Goal: Task Accomplishment & Management: Use online tool/utility

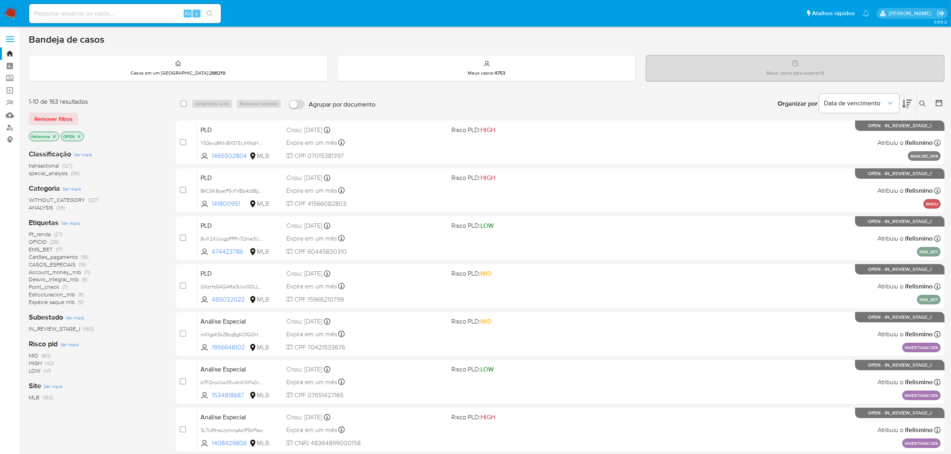
click at [151, 21] on div "Alt s" at bounding box center [125, 13] width 192 height 19
drag, startPoint x: 151, startPoint y: 20, endPoint x: 130, endPoint y: 12, distance: 22.8
click at [130, 12] on input at bounding box center [125, 13] width 192 height 10
paste input "H2KpwEXoAPwozro0ynhlbinm"
type input "H2KpwEXoAPwozro0ynhlbinm"
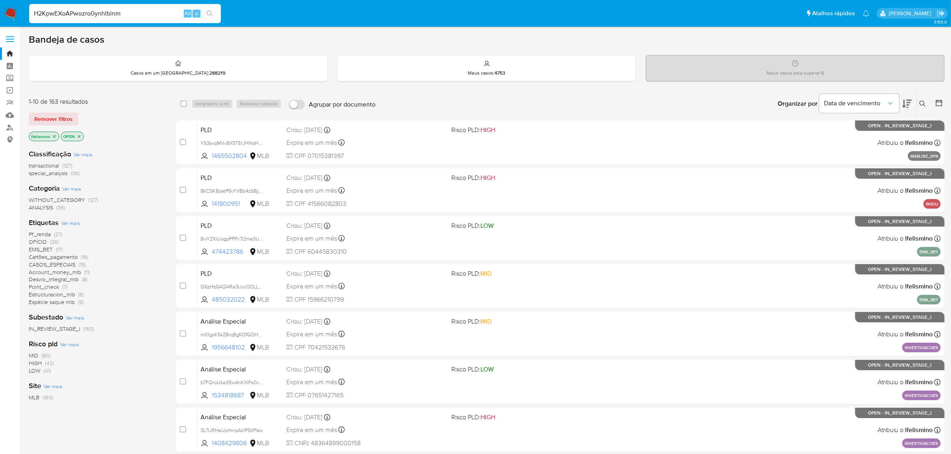
click at [210, 12] on icon "search-icon" at bounding box center [209, 13] width 6 height 6
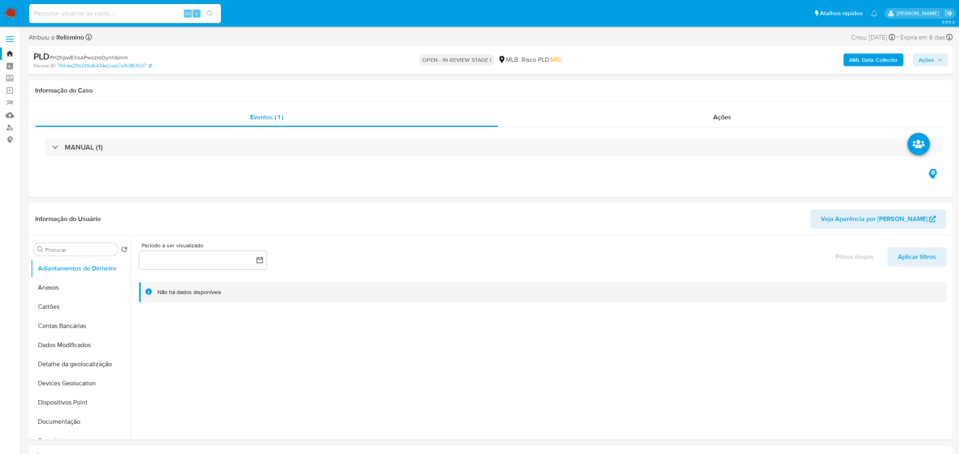
select select "10"
click at [80, 284] on button "Anexos" at bounding box center [77, 287] width 93 height 19
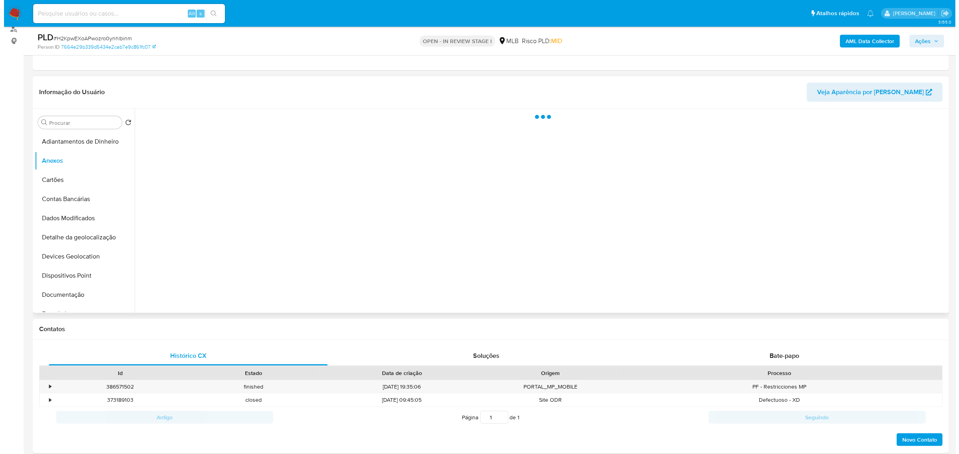
scroll to position [100, 0]
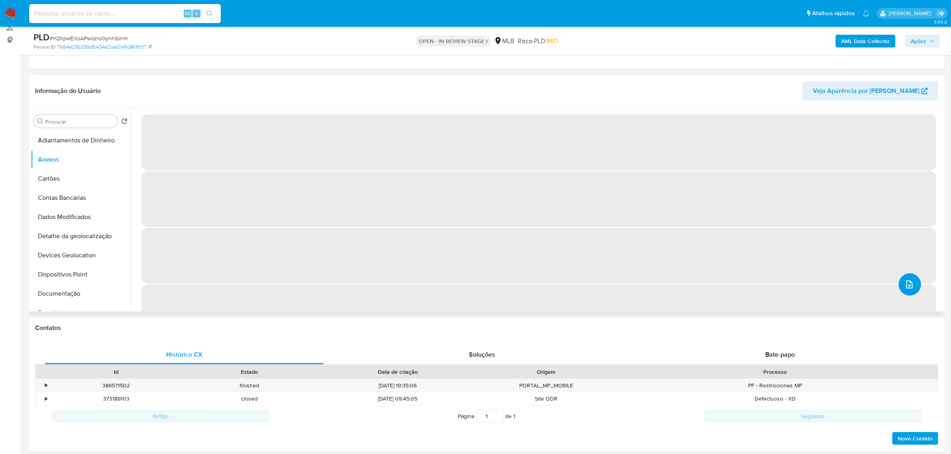
click at [697, 285] on button "upload-file" at bounding box center [910, 285] width 22 height 22
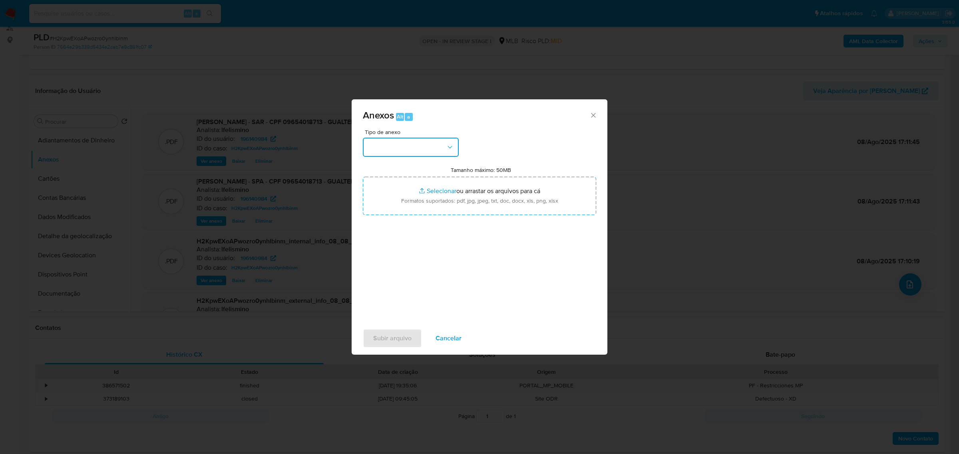
click at [448, 145] on icon "button" at bounding box center [450, 147] width 8 height 8
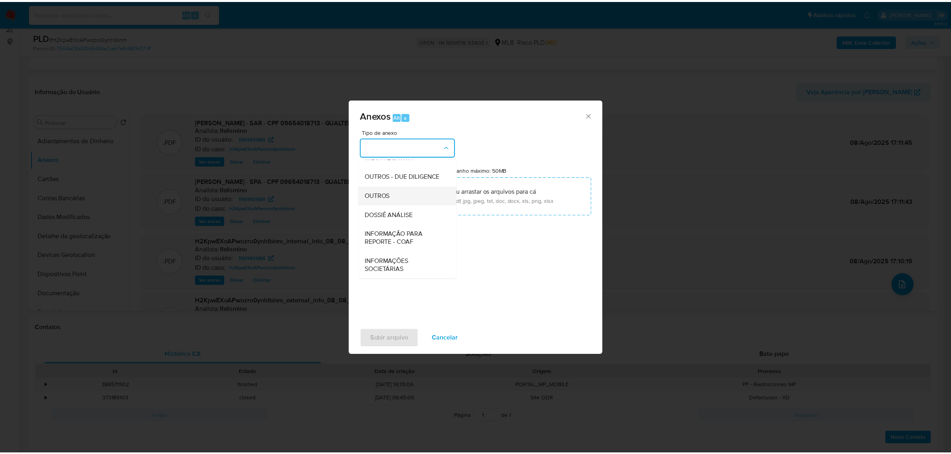
scroll to position [123, 0]
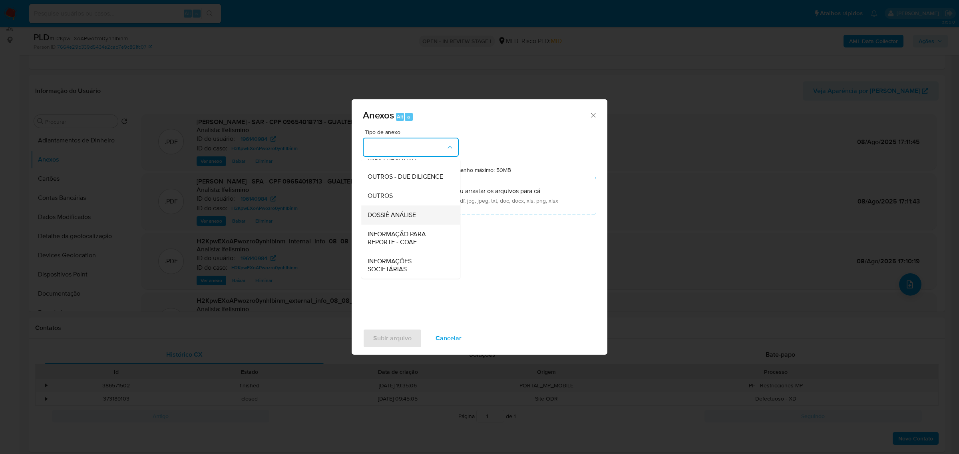
click at [392, 208] on div "DOSSIÊ ANÁLISE" at bounding box center [407, 214] width 81 height 19
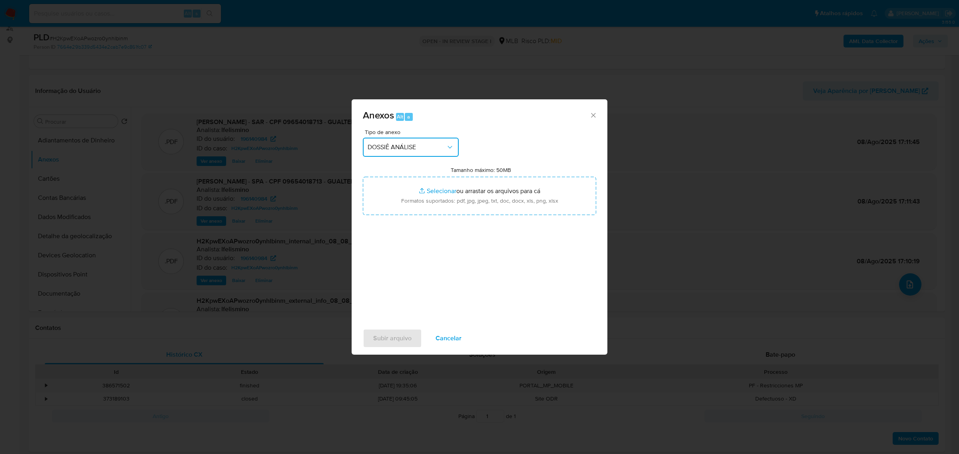
click at [666, 24] on div "Anexos Alt a Tipo de anexo DOSSIÊ ANÁLISE Tamanho máximo: 50MB Selecionar arqui…" at bounding box center [479, 227] width 959 height 454
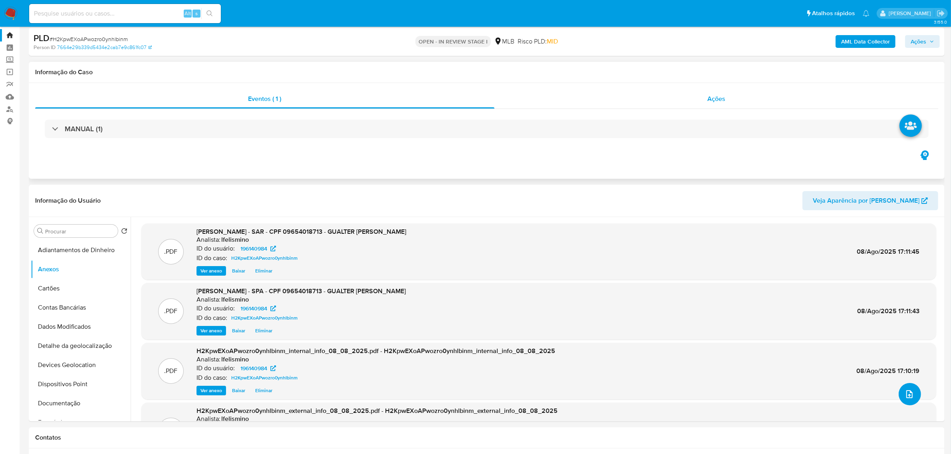
scroll to position [0, 0]
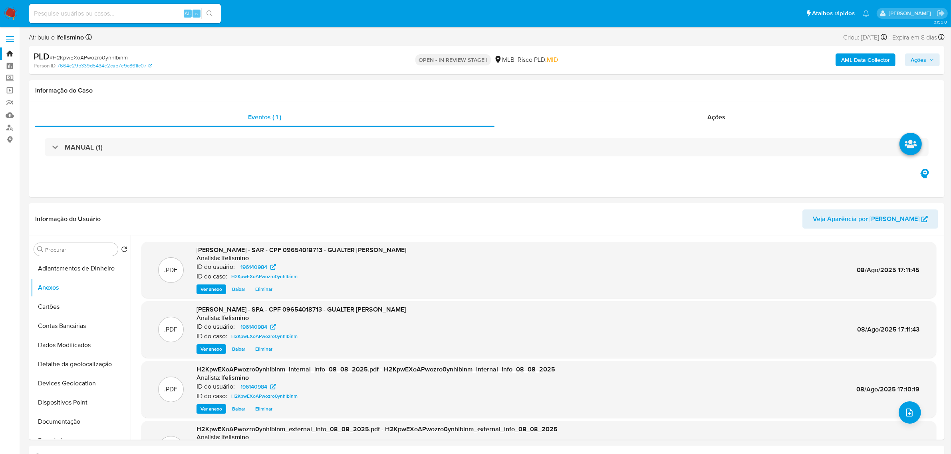
click at [697, 57] on span "Ações" at bounding box center [919, 60] width 16 height 13
drag, startPoint x: 703, startPoint y: 84, endPoint x: 706, endPoint y: 99, distance: 14.7
click at [697, 85] on span "Resolução do caso" at bounding box center [690, 85] width 54 height 9
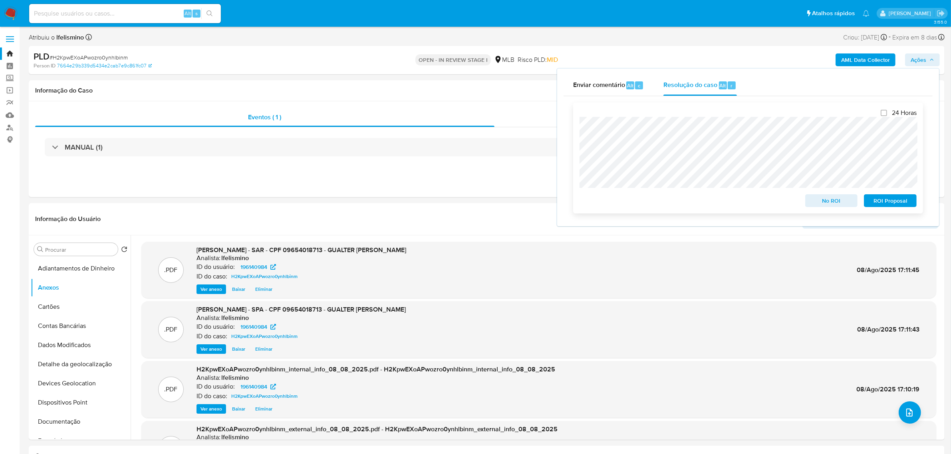
click at [697, 199] on span "ROI Proposal" at bounding box center [890, 200] width 42 height 11
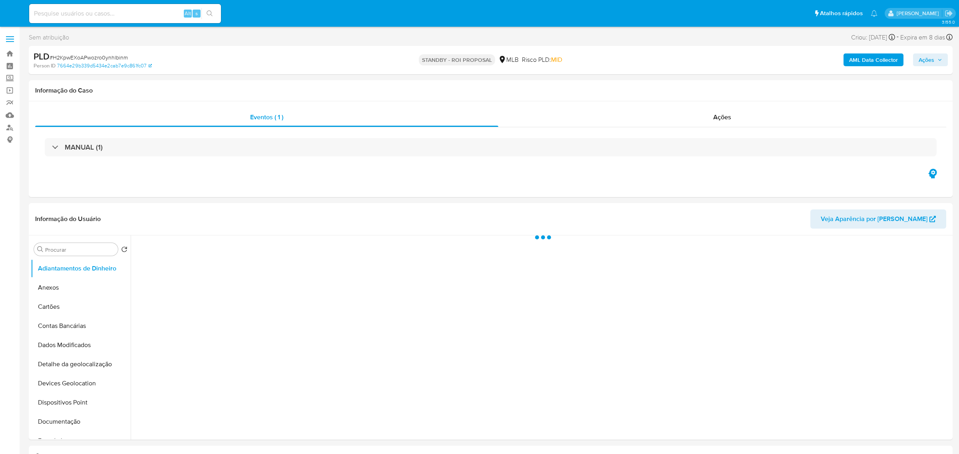
select select "10"
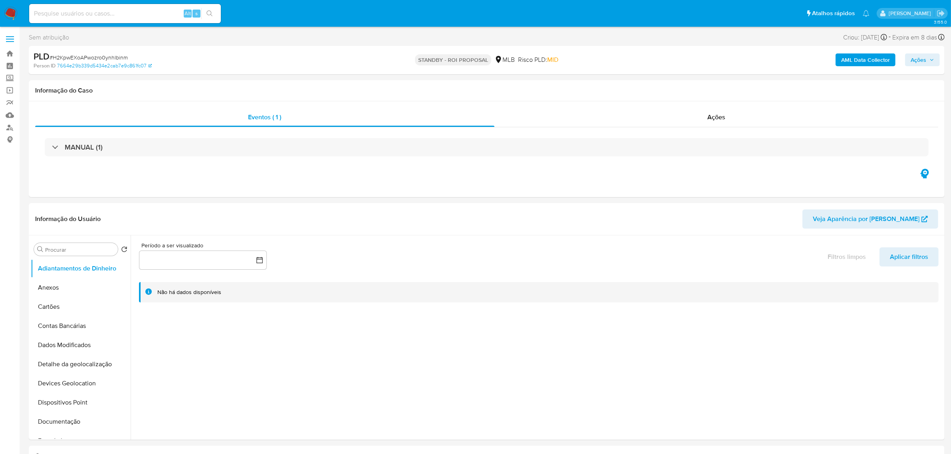
click at [123, 55] on span "# H2KpwEXoAPwozro0ynhlbinm" at bounding box center [89, 58] width 78 height 8
copy span "H2KpwEXoAPwozro0ynhlbinm"
click at [142, 5] on div "Alt s" at bounding box center [125, 13] width 192 height 19
click at [136, 9] on input at bounding box center [125, 13] width 192 height 10
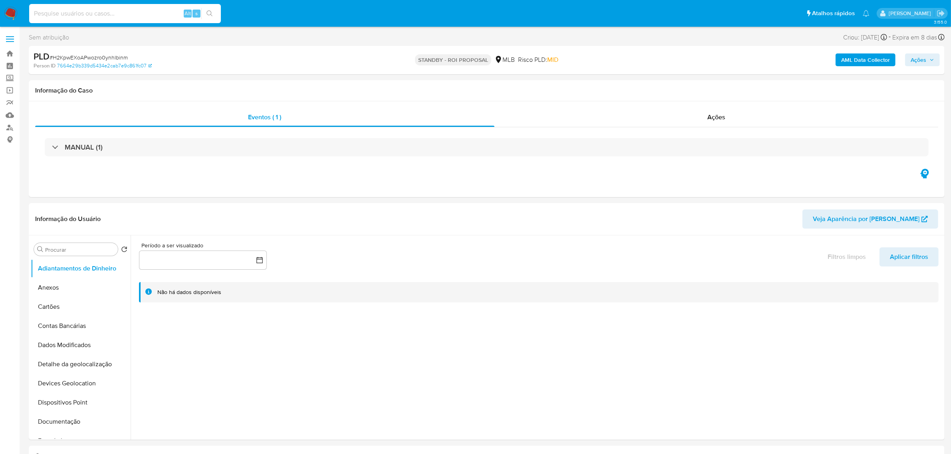
paste input "ai0XqA8MRUfFBL86TwzTPb3G"
type input "ai0XqA8MRUfFBL86TwzTPb3G"
click at [218, 11] on button "search-icon" at bounding box center [209, 13] width 16 height 11
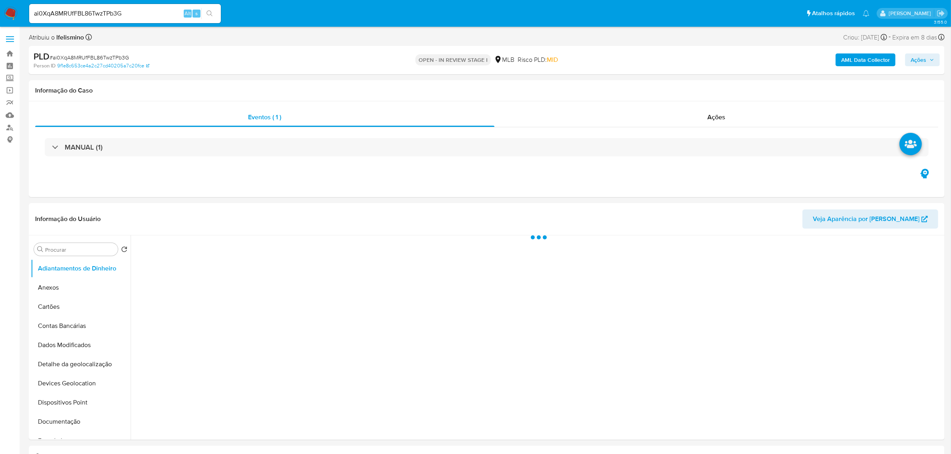
select select "10"
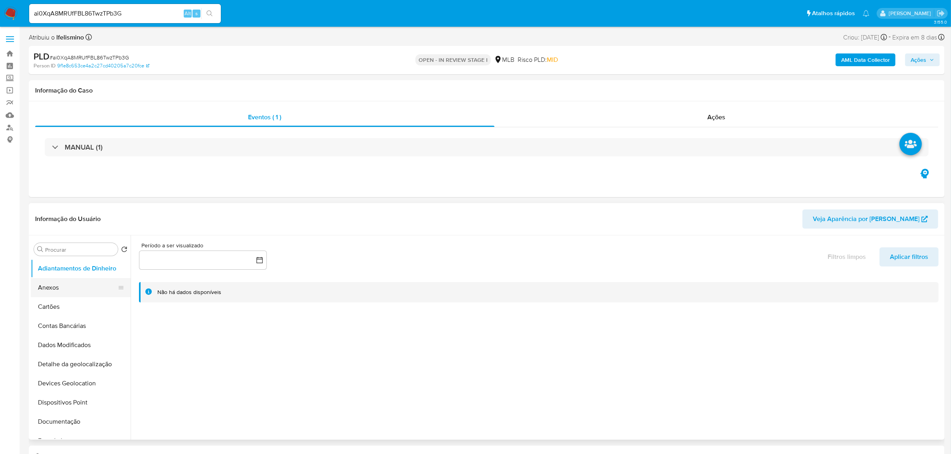
click at [86, 283] on button "Anexos" at bounding box center [77, 287] width 93 height 19
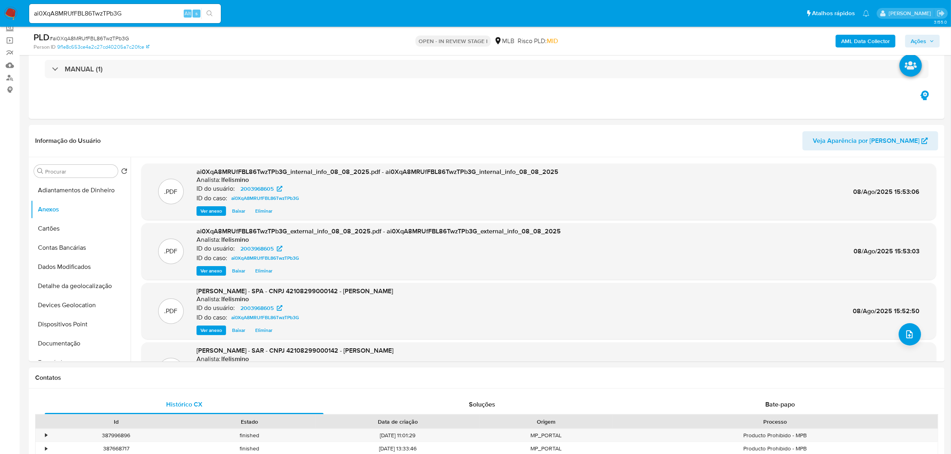
drag, startPoint x: 917, startPoint y: 35, endPoint x: 912, endPoint y: 48, distance: 14.2
click at [917, 35] on span "Ações" at bounding box center [919, 41] width 16 height 13
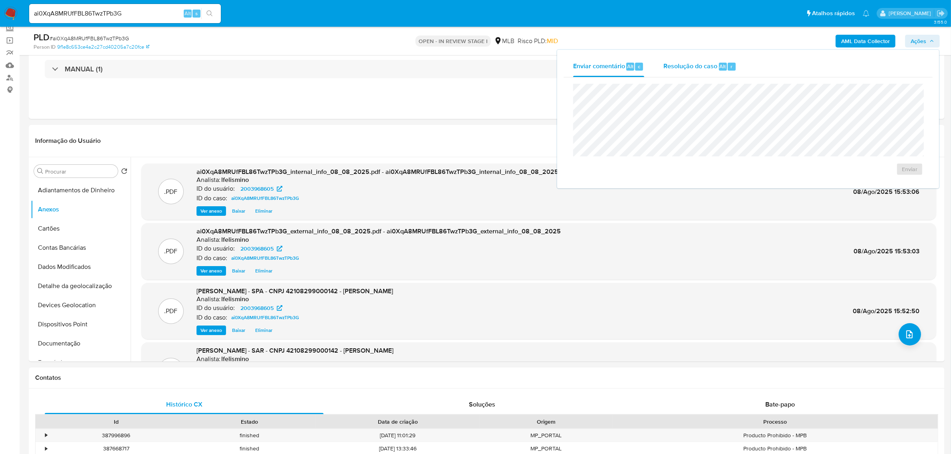
click at [694, 68] on span "Resolução do caso" at bounding box center [690, 66] width 54 height 9
click span "ROI Proposal"
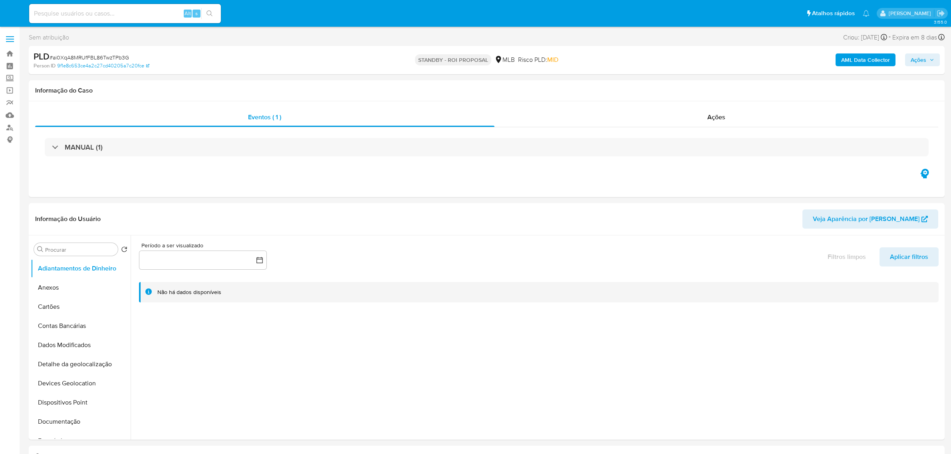
select select "10"
click at [83, 57] on span "# ai0XqA8MRUfFBL86TwzTPb3G" at bounding box center [89, 58] width 79 height 8
copy span "ai0XqA8MRUfFBL86TwzTPb3G"
click at [122, 60] on span "# ai0XqA8MRUfFBL86TwzTPb3G" at bounding box center [89, 58] width 79 height 8
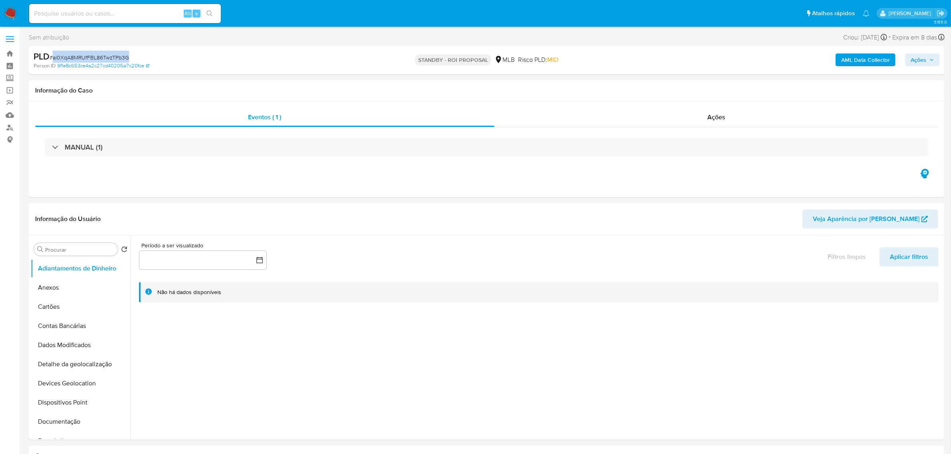
click at [121, 59] on span "# ai0XqA8MRUfFBL86TwzTPb3G" at bounding box center [89, 58] width 79 height 8
click at [61, 294] on button "Anexos" at bounding box center [77, 287] width 93 height 19
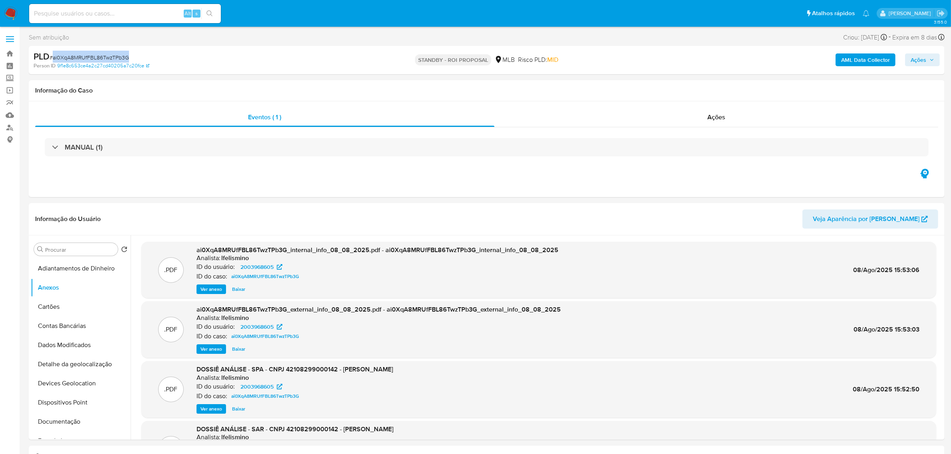
click at [124, 55] on span "# ai0XqA8MRUfFBL86TwzTPb3G" at bounding box center [89, 58] width 79 height 8
click at [114, 15] on input at bounding box center [125, 13] width 192 height 10
paste input "Nk6H6DTCdZM4Y7b7hdCQN4nq"
click at [218, 9] on input "Nk6H6DTCdZM4Y7b7hdCQN4nq" at bounding box center [125, 13] width 192 height 10
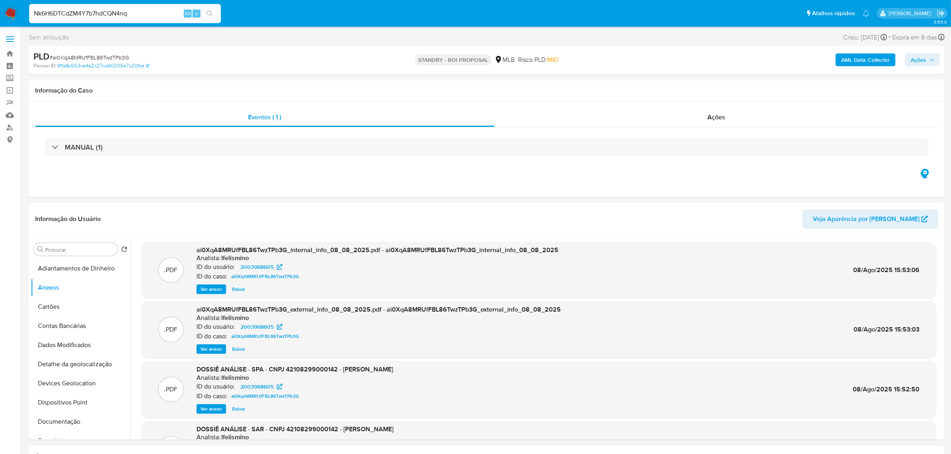
type input "Nk6H6DTCdZM4Y7b7hdCQN4nq"
click at [210, 9] on button "search-icon" at bounding box center [209, 13] width 16 height 11
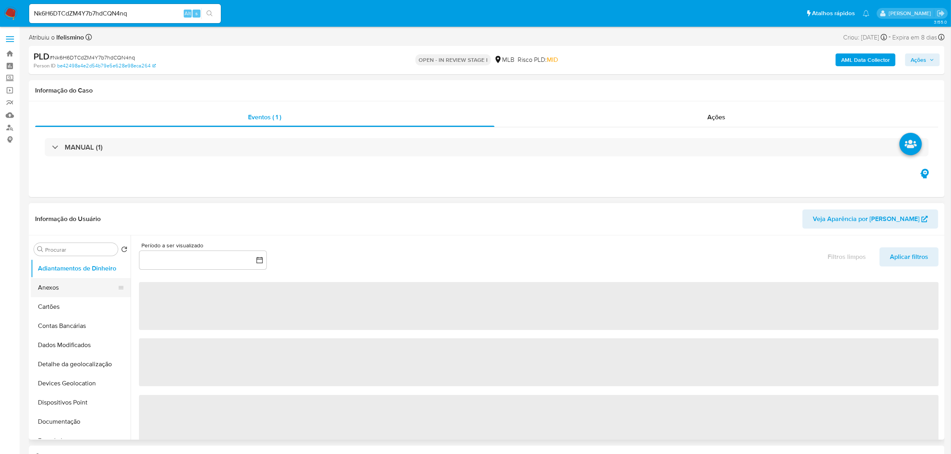
click at [86, 284] on button "Anexos" at bounding box center [77, 287] width 93 height 19
select select "10"
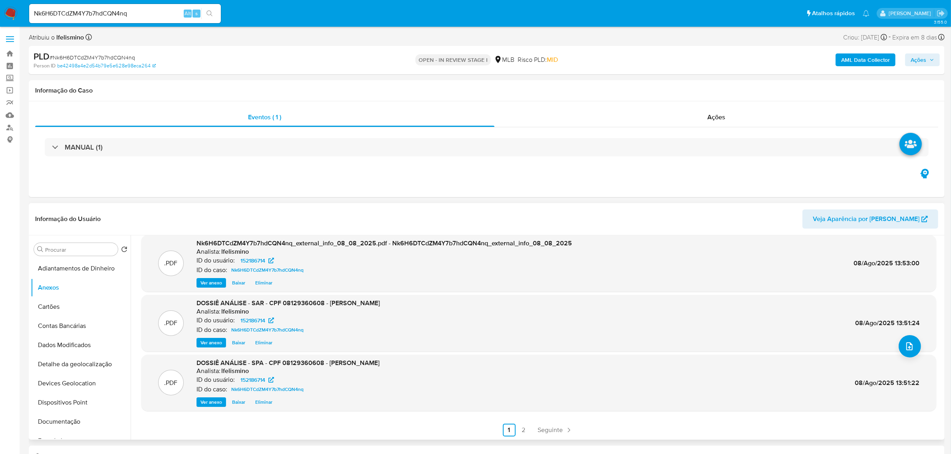
scroll to position [67, 0]
click at [919, 58] on span "Ações" at bounding box center [919, 60] width 16 height 13
click at [703, 88] on span "Resolução do caso" at bounding box center [690, 85] width 54 height 9
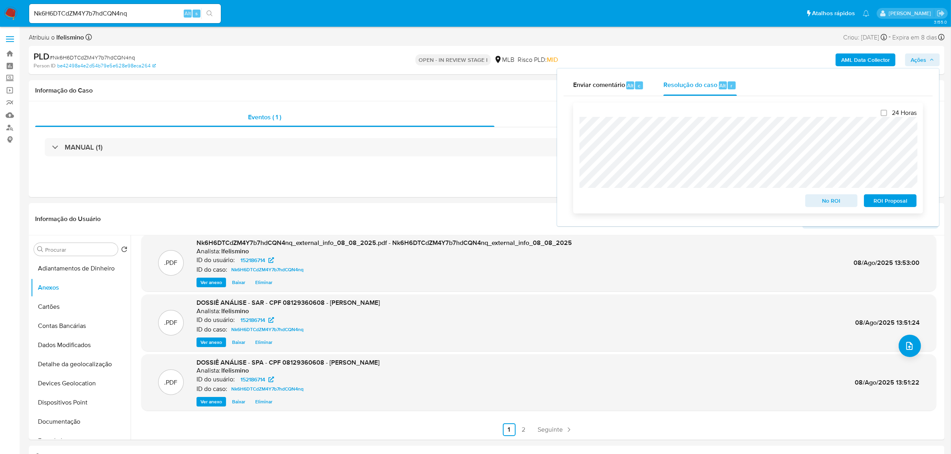
click at [888, 200] on span "ROI Proposal" at bounding box center [890, 200] width 42 height 11
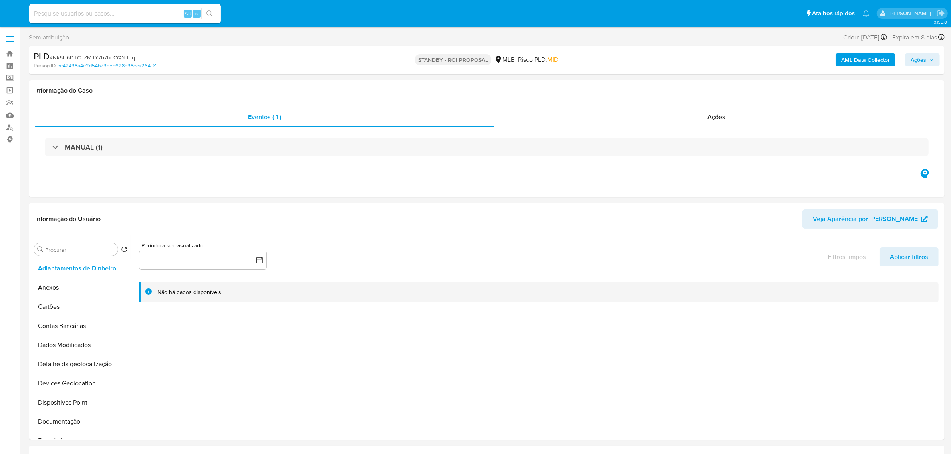
select select "10"
click at [112, 57] on span "# Nk6H6DTCdZM4Y7b7hdCQN4nq" at bounding box center [92, 58] width 85 height 8
click at [112, 58] on span "# Nk6H6DTCdZM4Y7b7hdCQN4nq" at bounding box center [92, 58] width 85 height 8
copy span "Nk6H6DTCdZM4Y7b7hdCQN4nq"
click at [85, 288] on button "Anexos" at bounding box center [77, 287] width 93 height 19
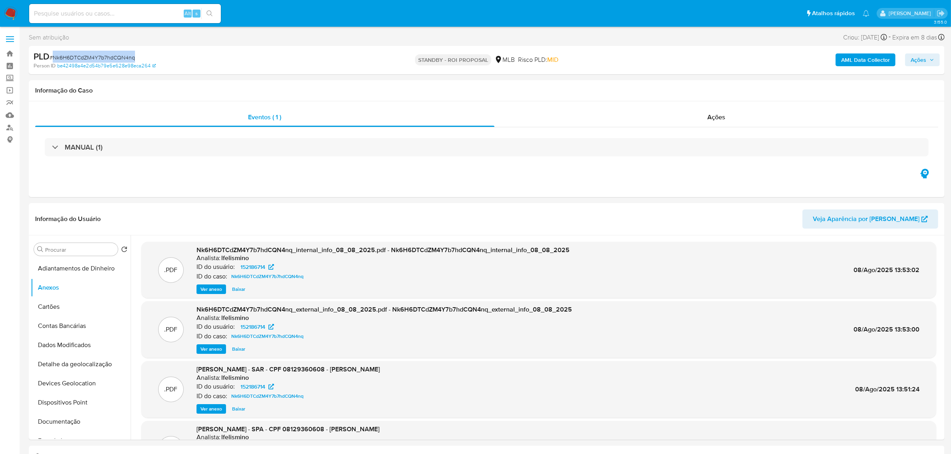
click at [135, 13] on input at bounding box center [125, 13] width 192 height 10
paste input "YYsGnmDmntwy4wm11WXWX0gm"
type input "YYsGnmDmntwy4wm11WXWX0gm"
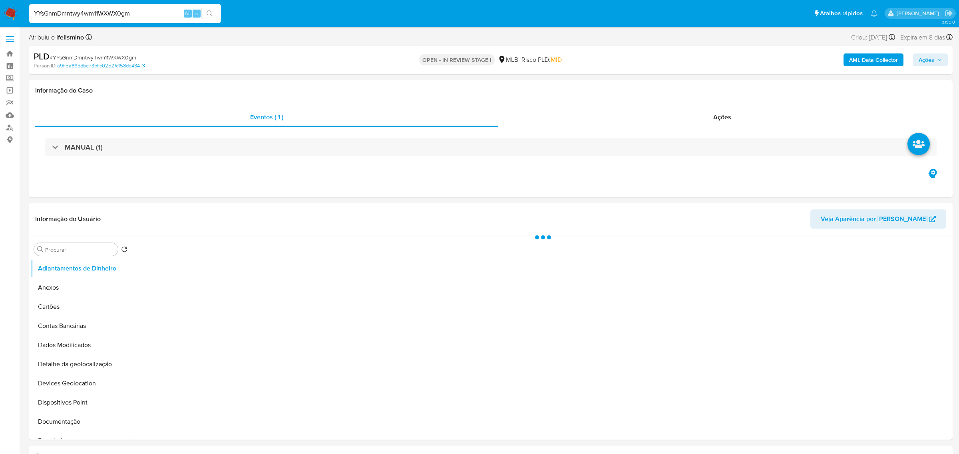
select select "10"
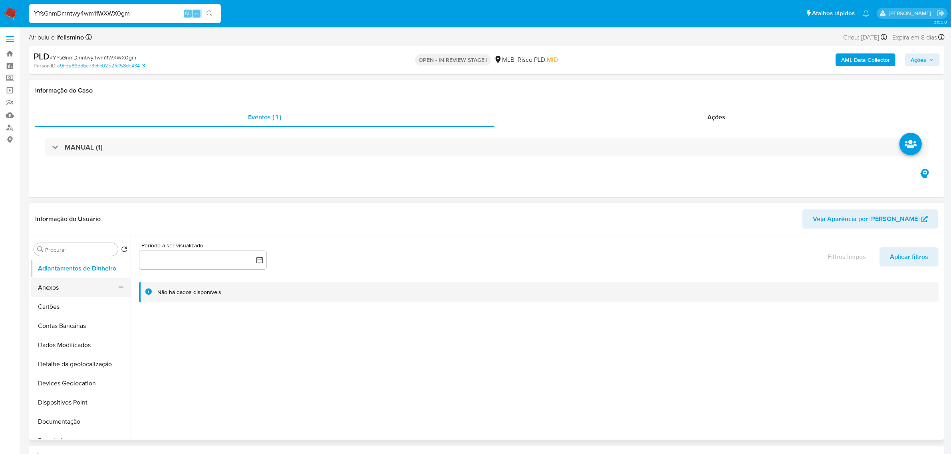
click at [76, 295] on button "Anexos" at bounding box center [77, 287] width 93 height 19
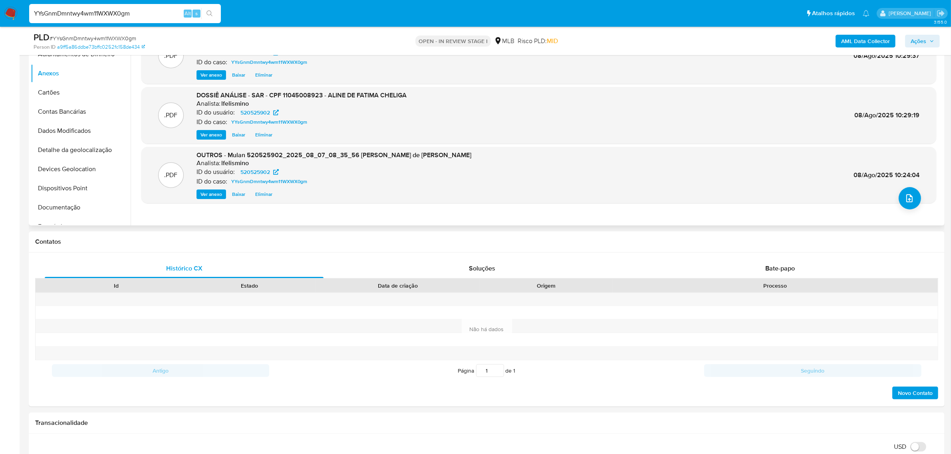
scroll to position [100, 0]
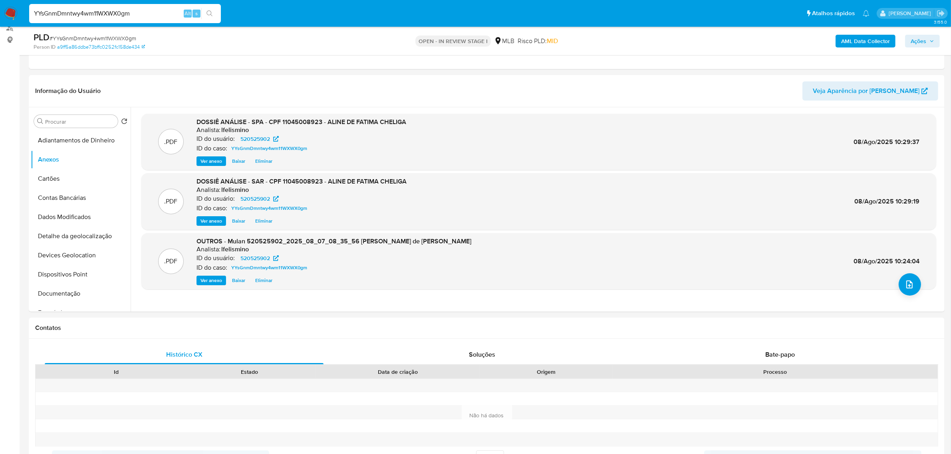
click at [924, 43] on span "Ações" at bounding box center [919, 41] width 16 height 13
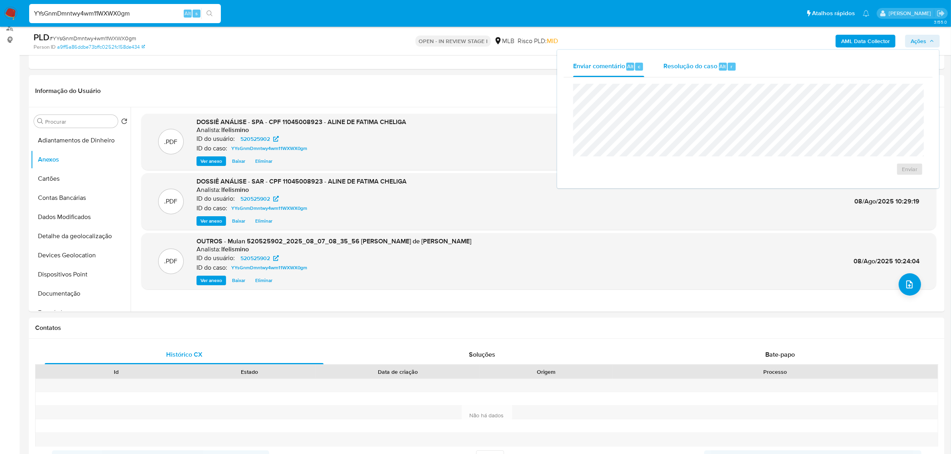
drag, startPoint x: 719, startPoint y: 68, endPoint x: 718, endPoint y: 72, distance: 4.6
click at [720, 67] on span "Alt" at bounding box center [723, 67] width 6 height 8
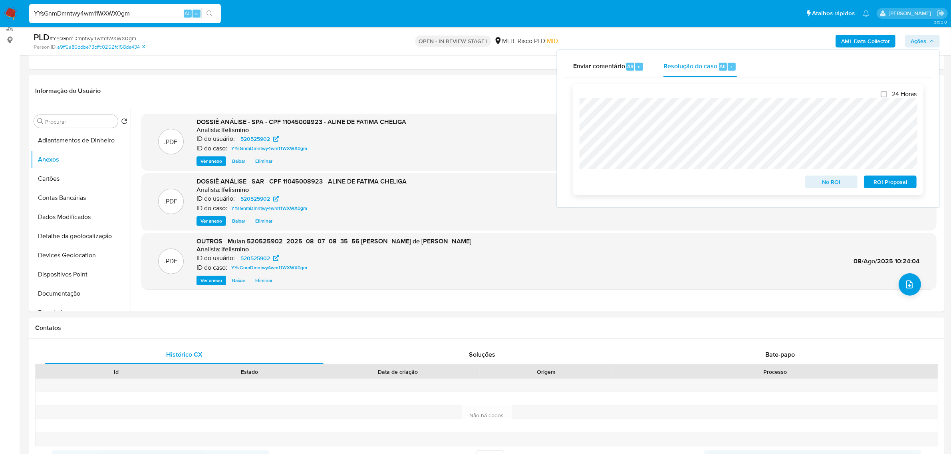
click at [903, 184] on span "ROI Proposal" at bounding box center [890, 182] width 42 height 11
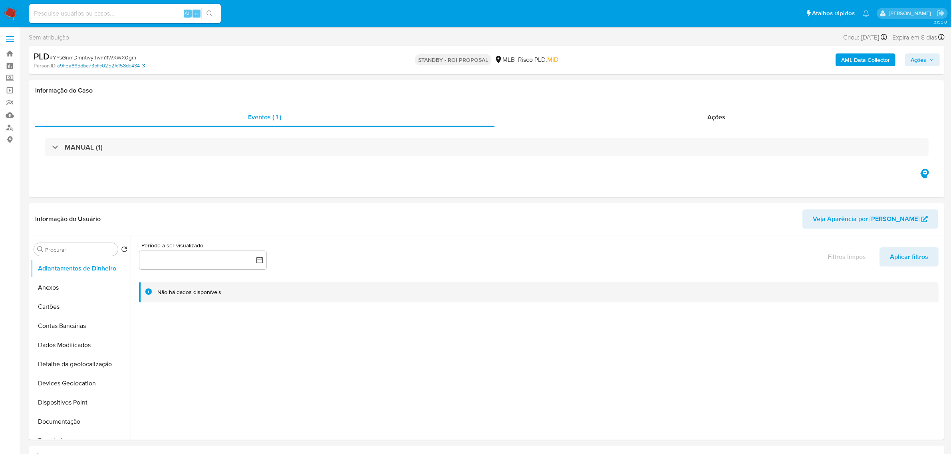
select select "10"
click at [124, 56] on span "# YYsGnmDmntwy4wm11WXWX0gm" at bounding box center [93, 58] width 87 height 8
copy span "YYsGnmDmntwy4wm11WXWX0gm"
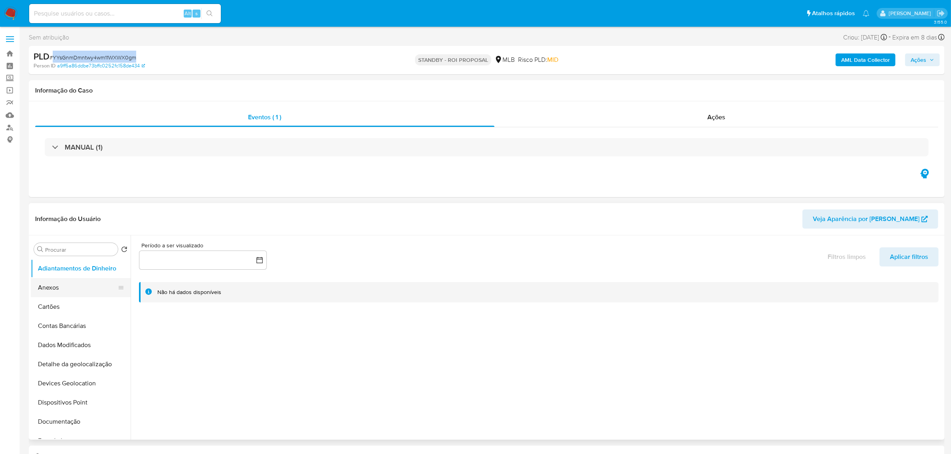
click at [73, 288] on button "Anexos" at bounding box center [77, 287] width 93 height 19
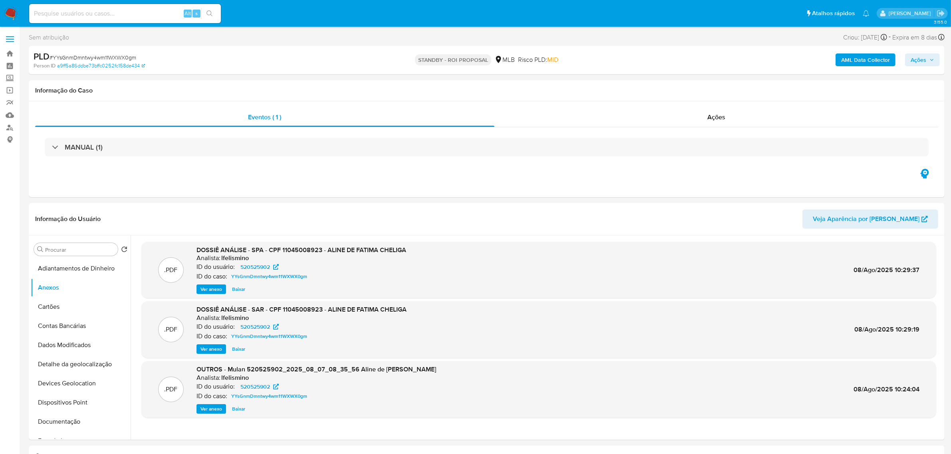
drag, startPoint x: 135, startPoint y: 3, endPoint x: 113, endPoint y: 12, distance: 23.7
paste input "YYsGnmDmntwy4wm11WXWX0gm"
click at [698, 108] on div "Eventos ( 1 ) Ações MANUAL (1)" at bounding box center [487, 149] width 916 height 96
click at [702, 122] on div "Ações" at bounding box center [716, 117] width 444 height 19
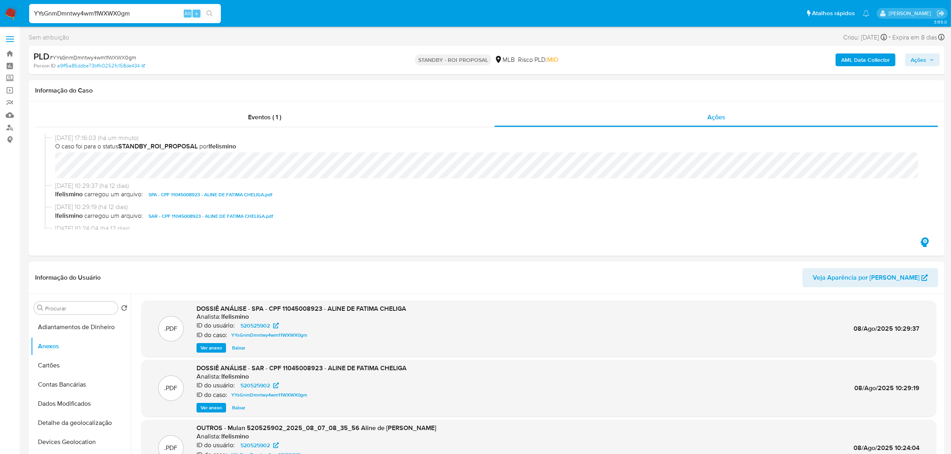
click at [208, 10] on icon "search-icon" at bounding box center [209, 13] width 6 height 6
click at [120, 16] on input "YYsGnmDmntwy4wm11WXWX0gm" at bounding box center [125, 13] width 192 height 10
paste input "6i6bmbVEejIsVLVknMjNEGYR"
type input "6i6bmbVEejIsVLVknMjNEGYR"
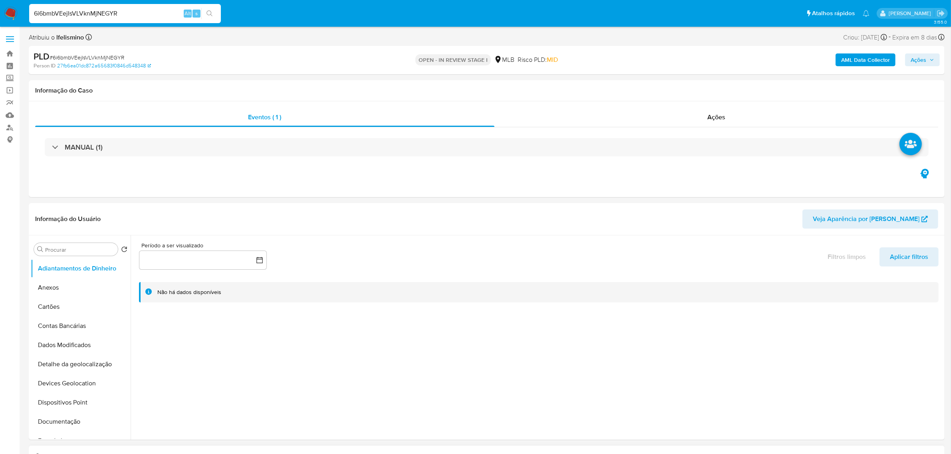
select select "10"
click at [59, 284] on button "Anexos" at bounding box center [77, 287] width 93 height 19
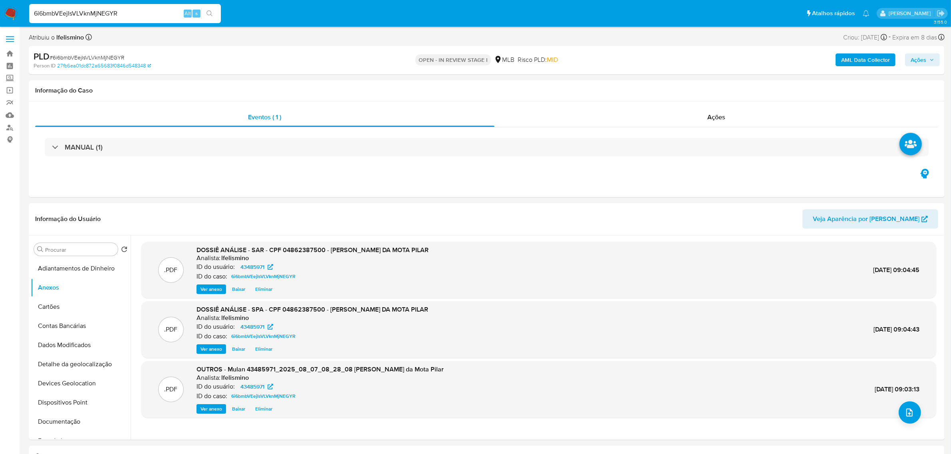
click at [860, 63] on b "AML Data Collector" at bounding box center [865, 60] width 49 height 13
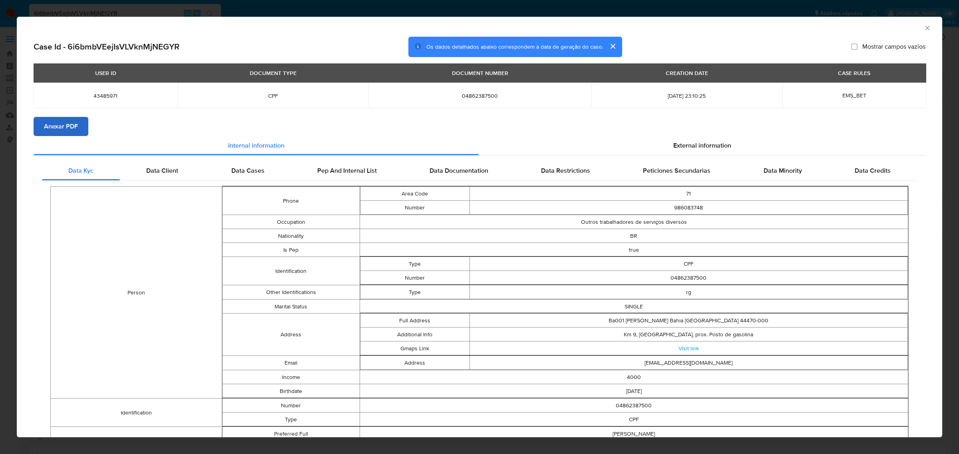
click at [33, 123] on div "Case Id - 6i6bmbVEejIsVLVknMjNEGYR Os dados detalhados abaixo correspondem à da…" at bounding box center [479, 295] width 925 height 517
click at [49, 123] on span "Anexar PDF" at bounding box center [61, 127] width 34 height 18
drag, startPoint x: 919, startPoint y: 29, endPoint x: 913, endPoint y: 28, distance: 6.4
click at [923, 29] on icon "Fechar a janela" at bounding box center [927, 28] width 8 height 8
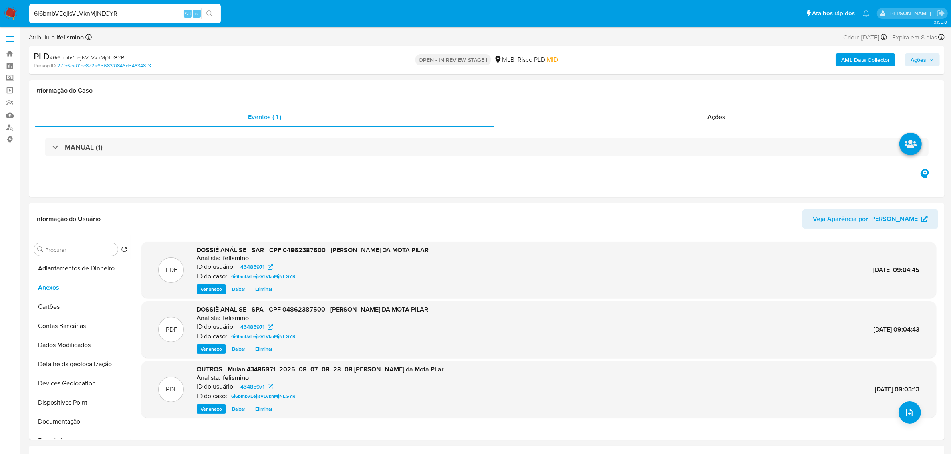
drag, startPoint x: 911, startPoint y: 55, endPoint x: 853, endPoint y: 67, distance: 58.4
click at [912, 55] on span "Ações" at bounding box center [919, 60] width 16 height 13
click at [730, 84] on div "r" at bounding box center [732, 85] width 8 height 8
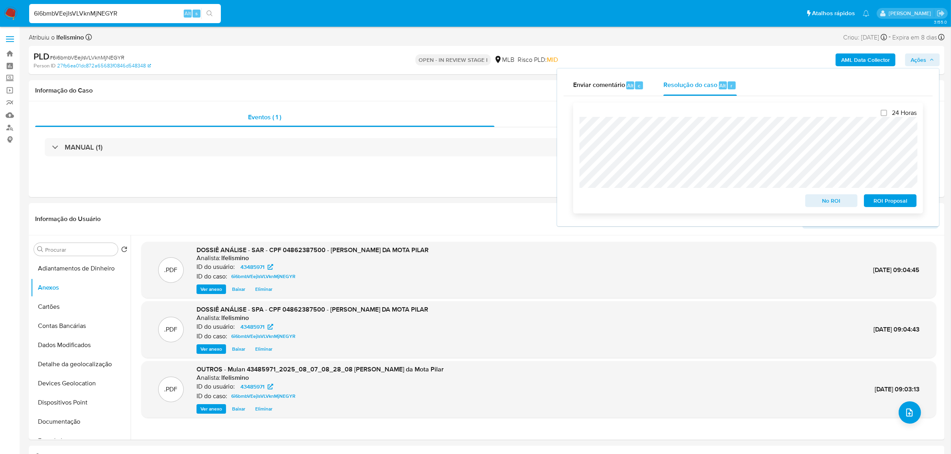
click at [893, 196] on span "ROI Proposal" at bounding box center [890, 200] width 42 height 11
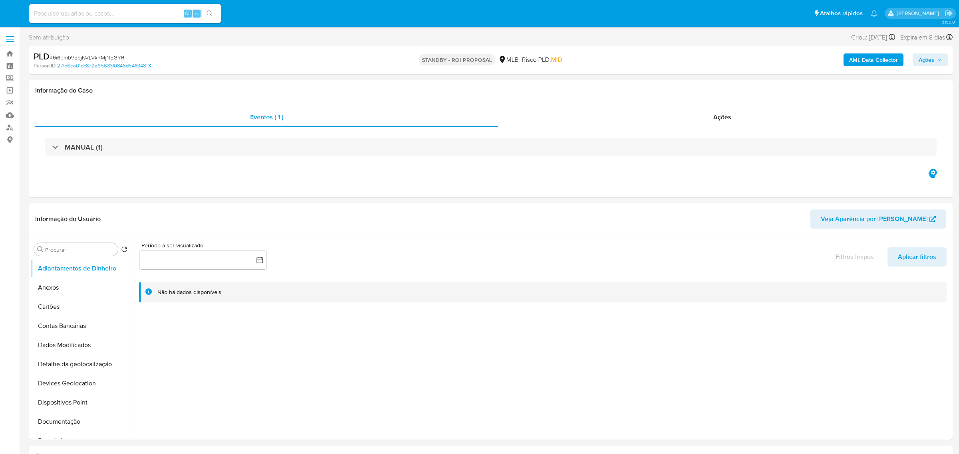
select select "10"
click at [110, 56] on span "# 6i6bmbVEejIsVLVknMjNEGYR" at bounding box center [87, 58] width 75 height 8
copy span "6i6bmbVEejIsVLVknMjNEGYR"
click at [79, 15] on input at bounding box center [125, 13] width 192 height 10
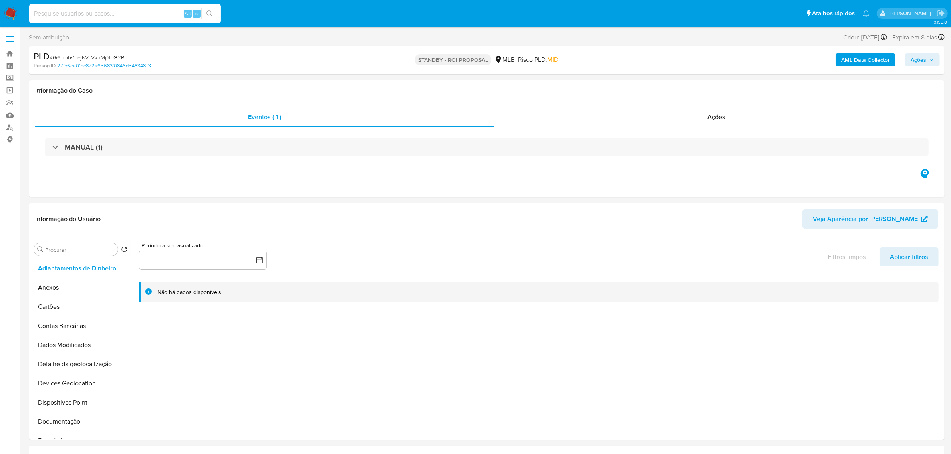
paste input "7FOIZuV93FvTlmZnfoAaPm5b"
type input "7FOIZuV93FvTlmZnfoAaPm5b"
click at [210, 14] on icon "search-icon" at bounding box center [209, 13] width 6 height 6
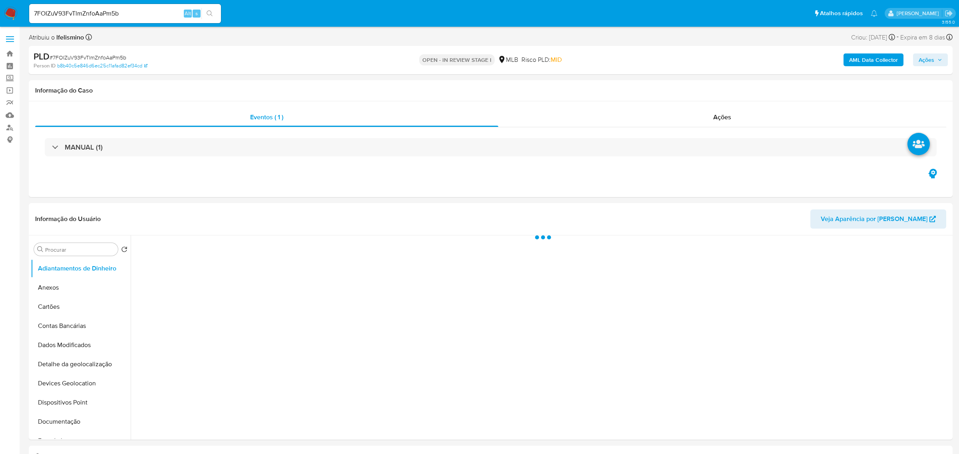
select select "10"
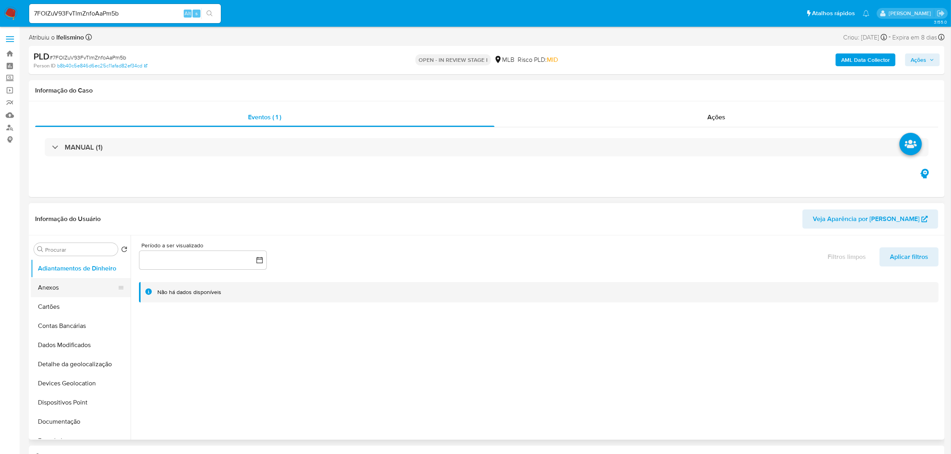
click at [79, 287] on button "Anexos" at bounding box center [77, 287] width 93 height 19
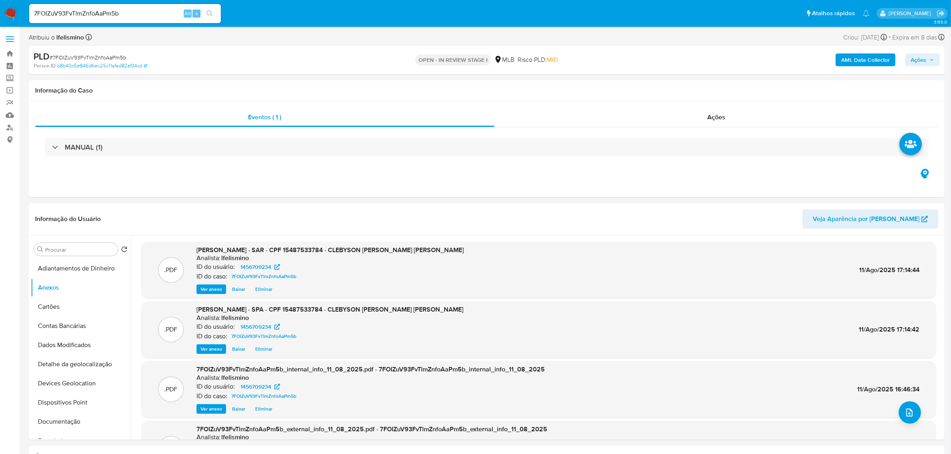
click at [924, 61] on span "Ações" at bounding box center [919, 60] width 16 height 13
click at [713, 86] on span "Resolução do caso" at bounding box center [690, 85] width 54 height 9
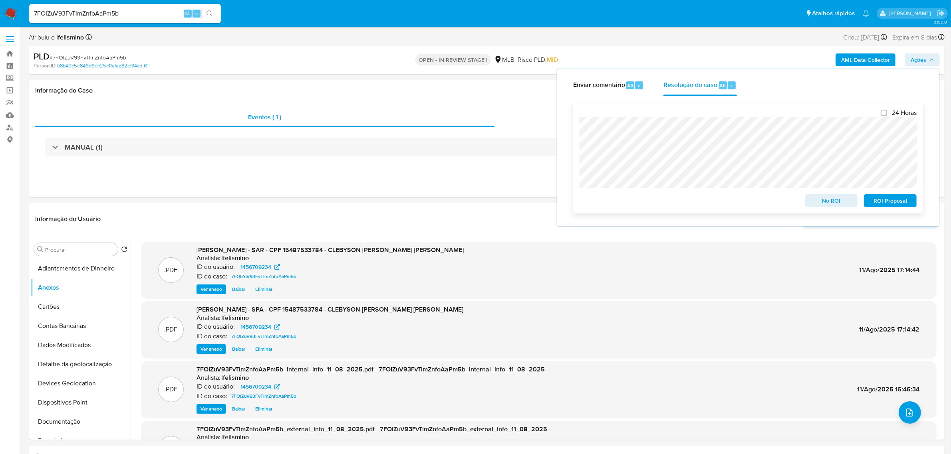
click at [887, 204] on span "ROI Proposal" at bounding box center [890, 200] width 42 height 11
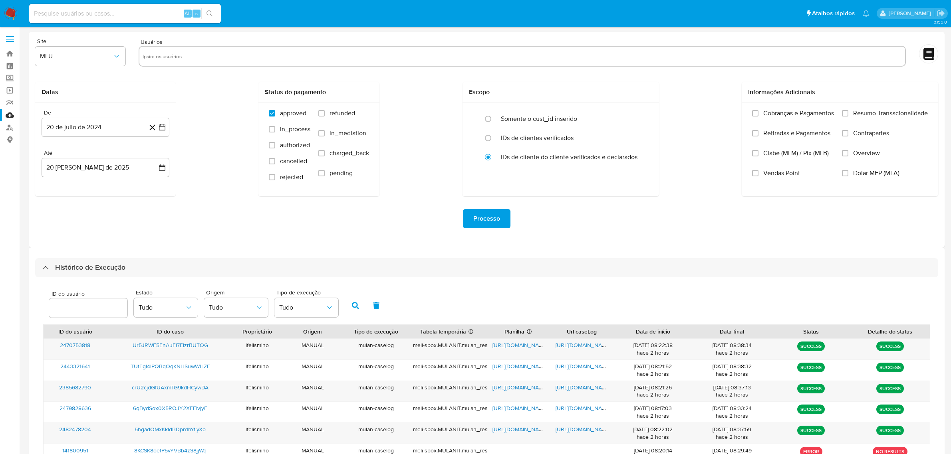
select select "25"
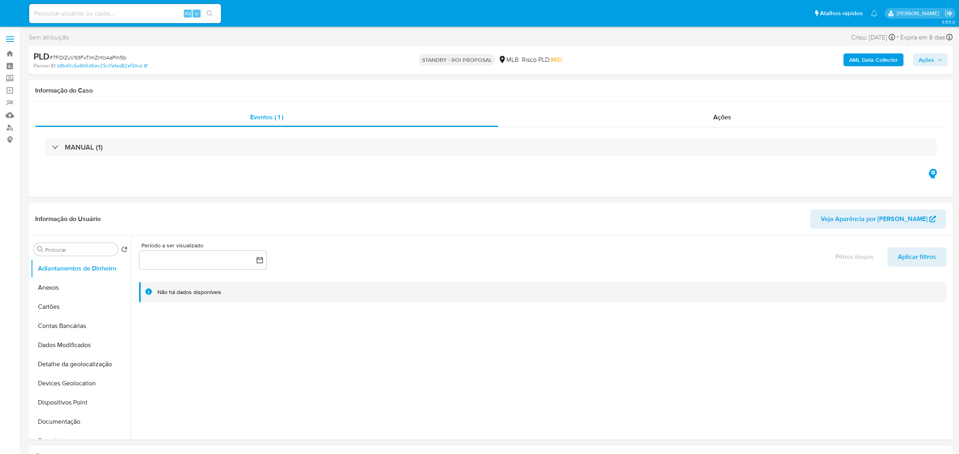
select select "10"
click at [107, 58] on span "# 7FOIZuV93FvTlmZnfoAaPm5b" at bounding box center [88, 58] width 77 height 8
copy span "7FOIZuV93FvTlmZnfoAaPm5b"
click at [61, 9] on input at bounding box center [125, 13] width 192 height 10
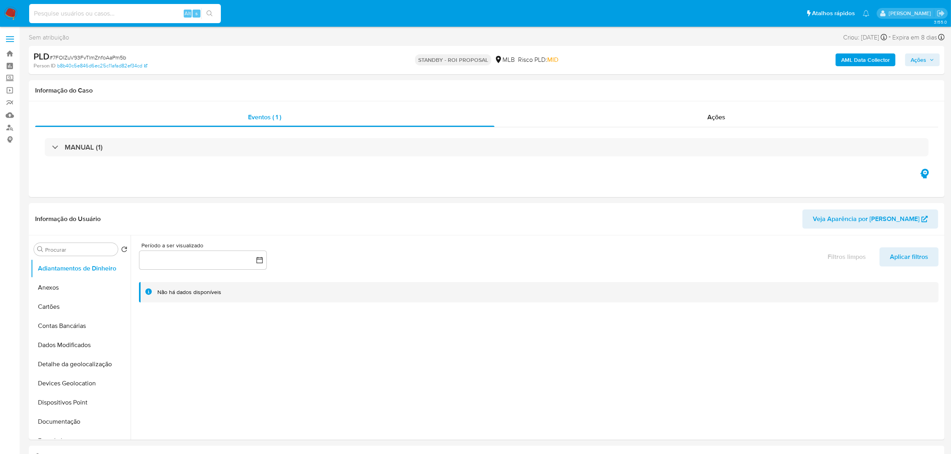
paste input "xhCWAxNuYedDN2jOVmH8YN2V"
type input "xhCWAxNuYedDN2jOVmH8YN2V"
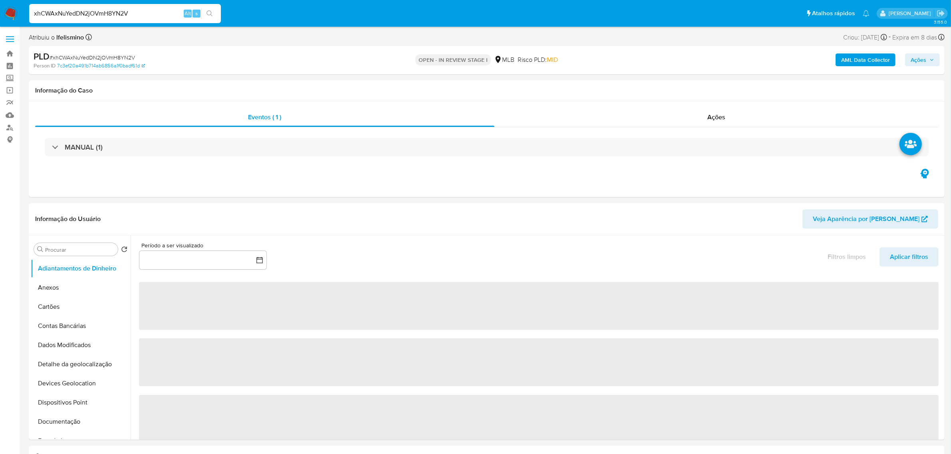
select select "10"
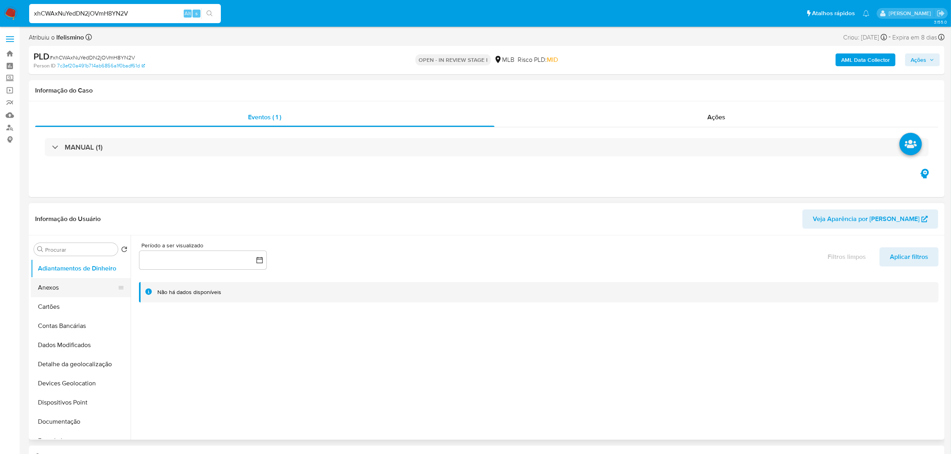
click at [79, 281] on button "Anexos" at bounding box center [77, 287] width 93 height 19
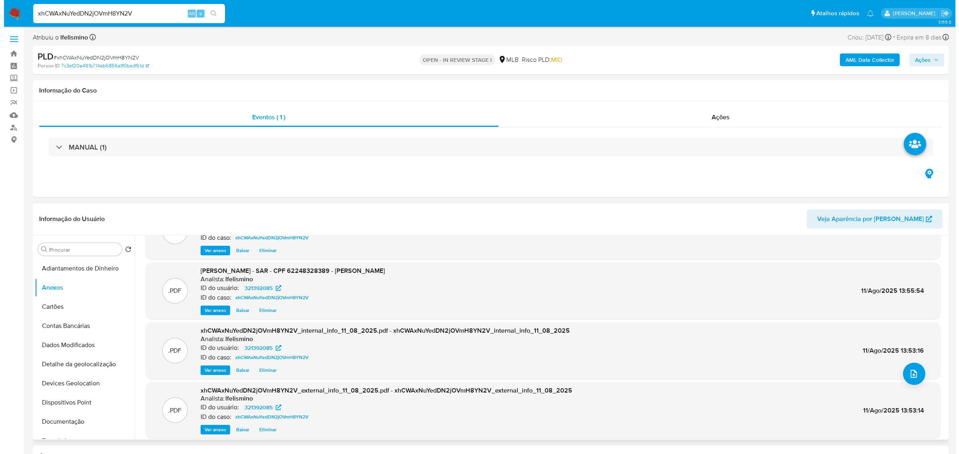
scroll to position [50, 0]
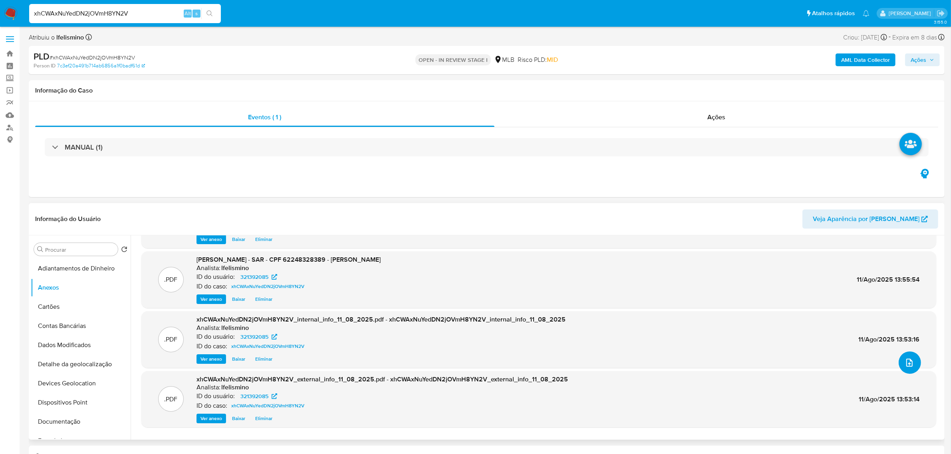
click at [913, 367] on button "upload-file" at bounding box center [910, 363] width 22 height 22
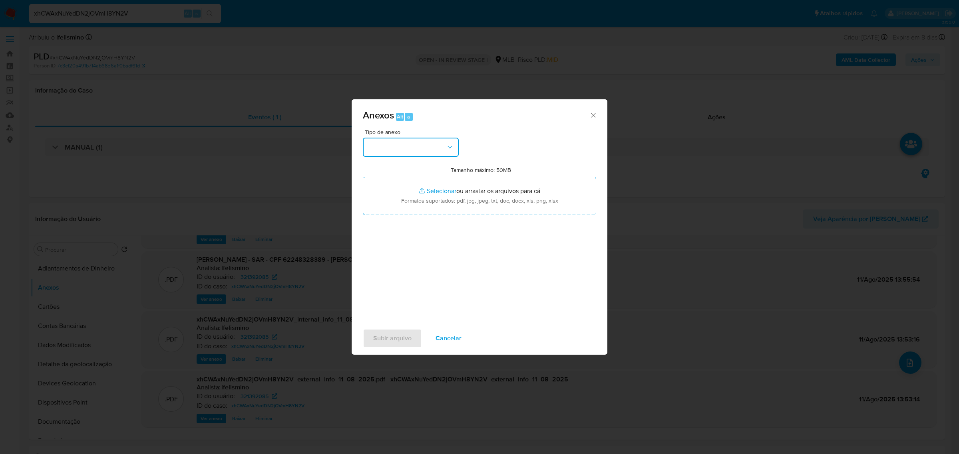
click at [411, 150] on button "button" at bounding box center [411, 147] width 96 height 19
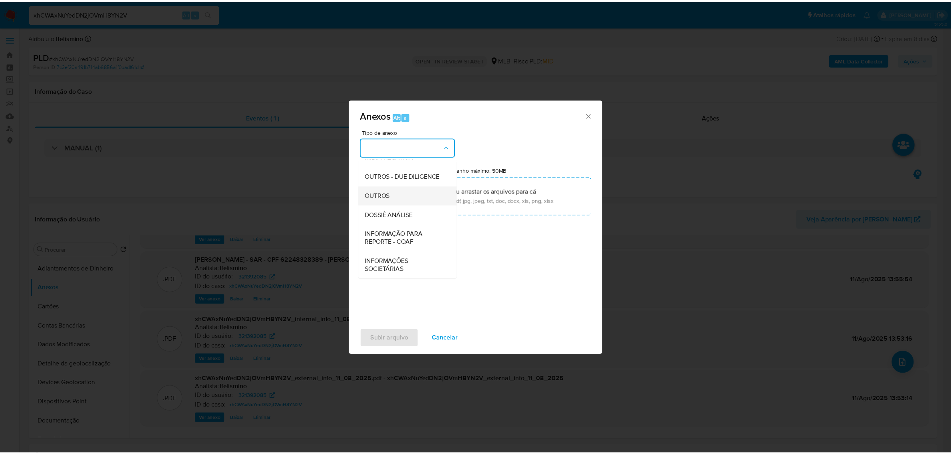
scroll to position [123, 0]
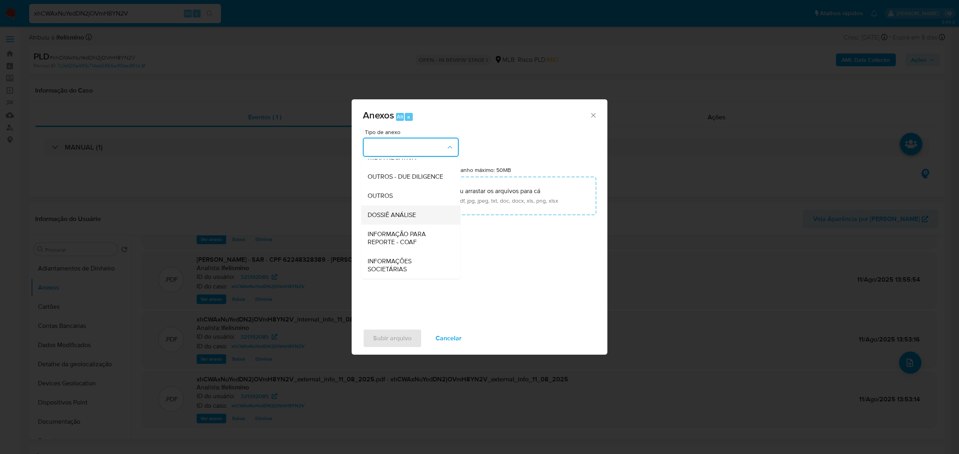
click at [416, 222] on div "DOSSIÊ ANÁLISE" at bounding box center [407, 214] width 81 height 19
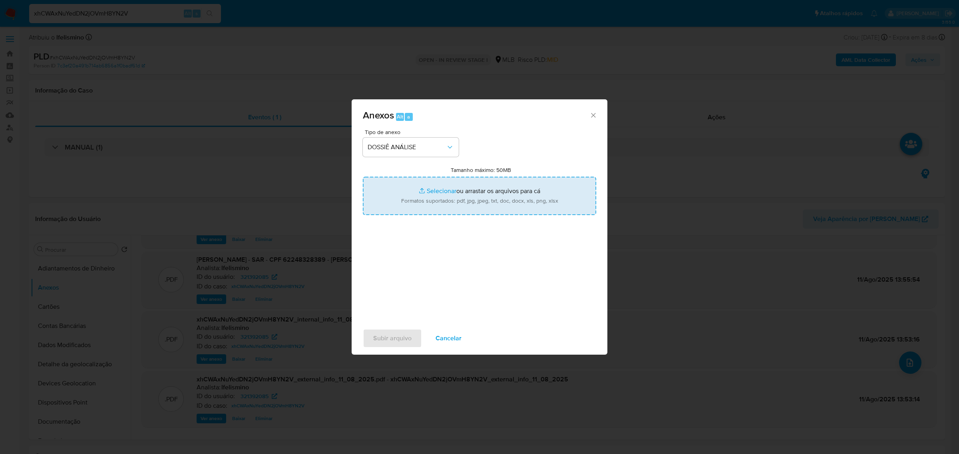
type input "C:\fakepath\SAR - CPF 62248328389 - UANDERSON RIBEIRO.pdf"
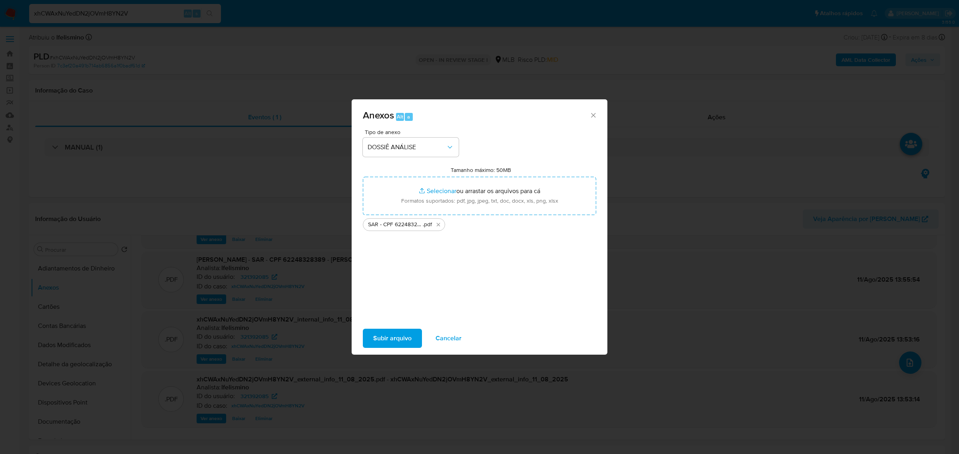
drag, startPoint x: 457, startPoint y: 343, endPoint x: 449, endPoint y: 335, distance: 11.9
click at [456, 343] on span "Cancelar" at bounding box center [448, 339] width 26 height 18
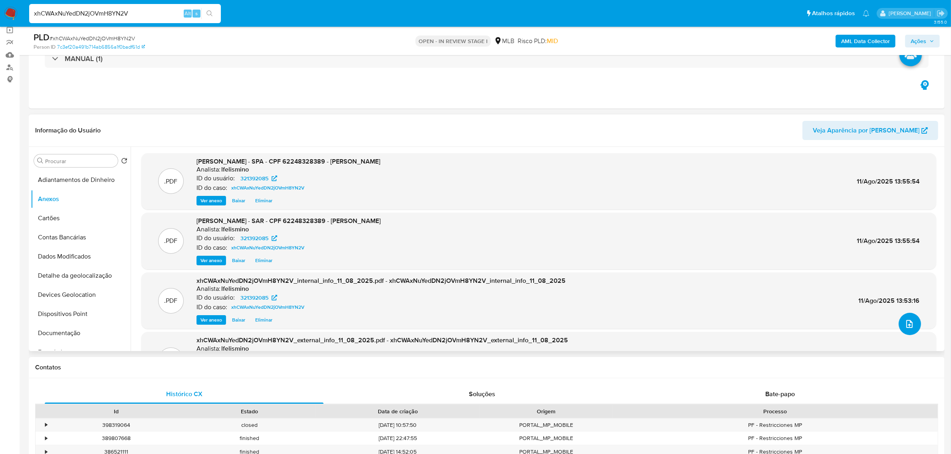
scroll to position [200, 0]
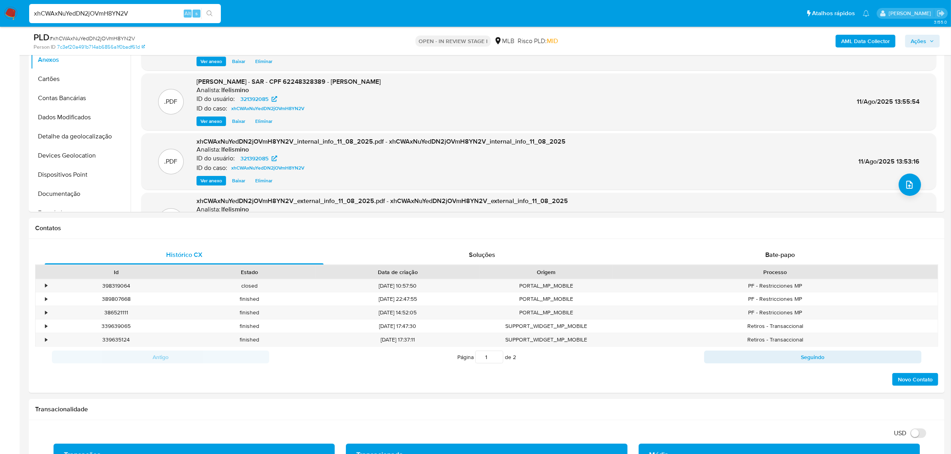
click at [923, 36] on span "Ações" at bounding box center [919, 41] width 16 height 13
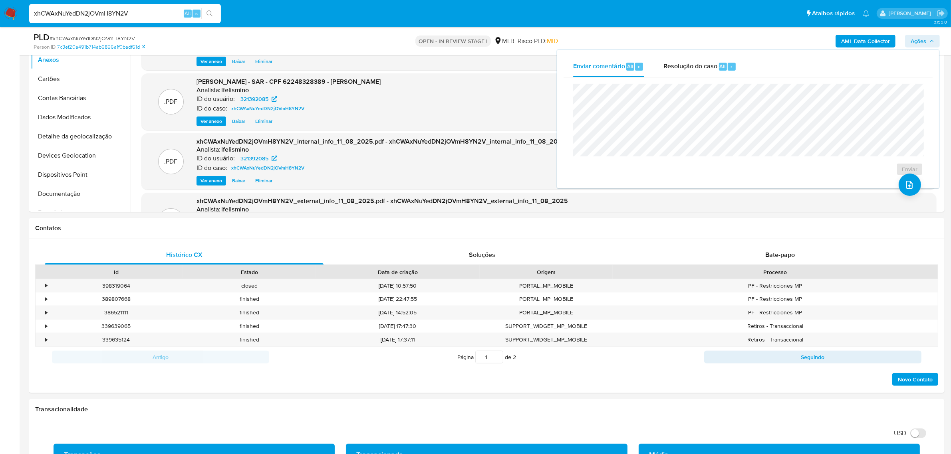
drag, startPoint x: 657, startPoint y: 72, endPoint x: 683, endPoint y: 81, distance: 27.4
click at [657, 73] on button "Resolução do caso Alt r" at bounding box center [700, 66] width 92 height 21
click at [883, 184] on span "ROI Proposal" at bounding box center [890, 182] width 42 height 11
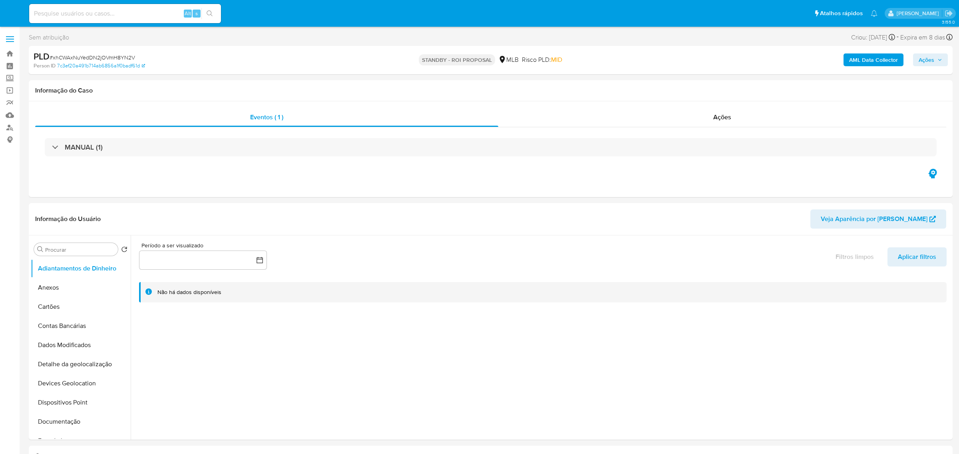
select select "10"
click at [79, 60] on span "# xhCWAxNuYedDN2jOVmH8YN2V" at bounding box center [92, 58] width 85 height 8
copy span "xhCWAxNuYedDN2jOVmH8YN2V"
